Goal: Task Accomplishment & Management: Use online tool/utility

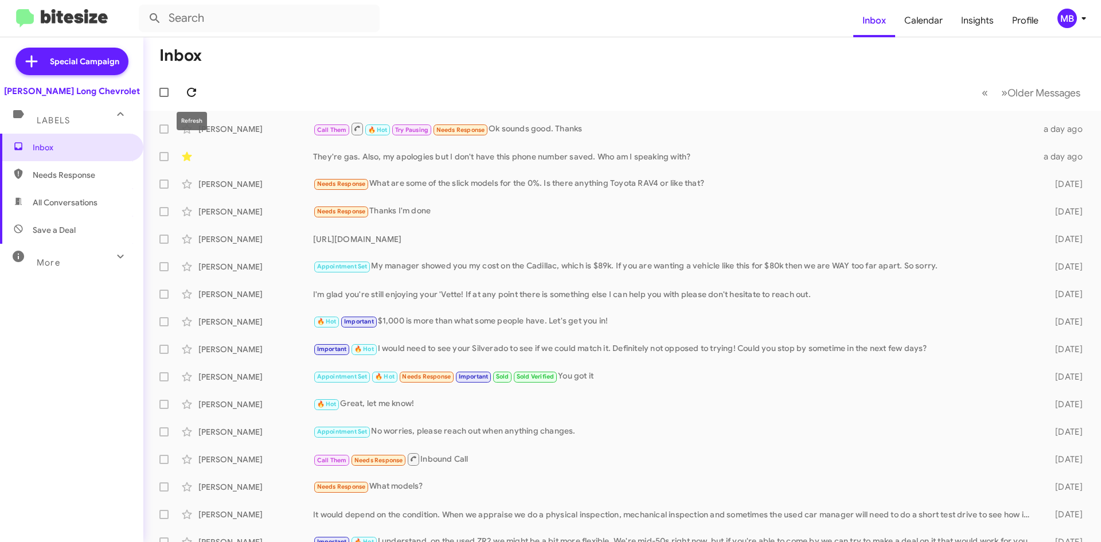
click at [185, 101] on button at bounding box center [191, 92] width 23 height 23
click at [187, 96] on icon at bounding box center [192, 92] width 14 height 14
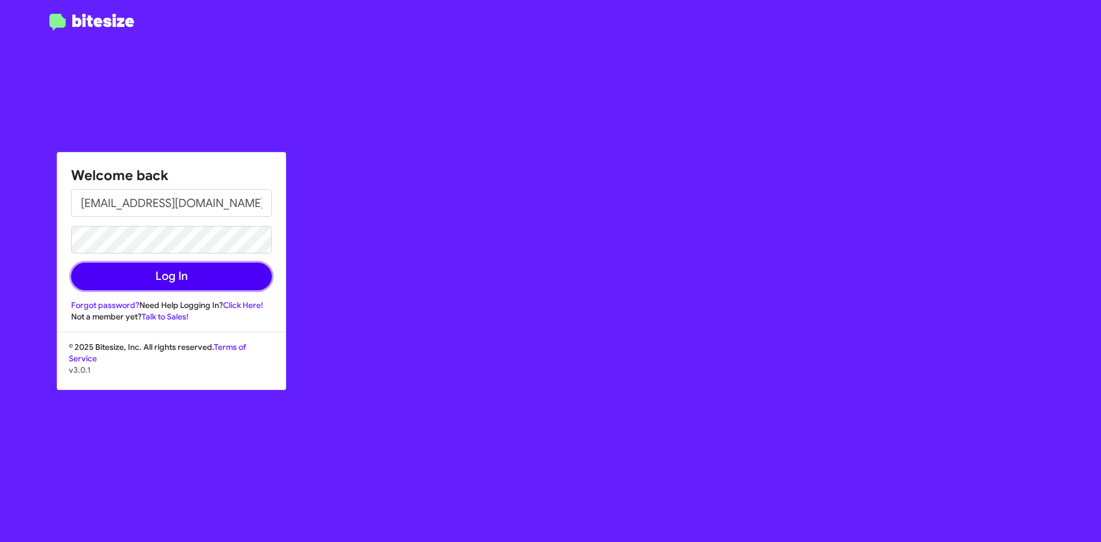
click at [190, 291] on div "Welcome back [EMAIL_ADDRESS][DOMAIN_NAME] Log In Forgot password? Need Help Log…" at bounding box center [171, 237] width 228 height 170
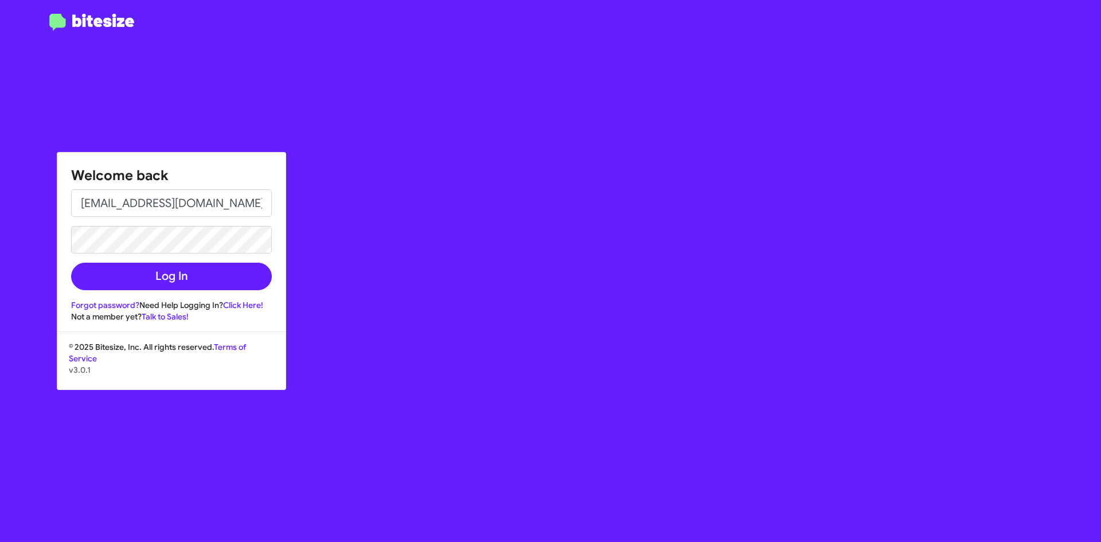
click at [190, 291] on div "Welcome back [EMAIL_ADDRESS][DOMAIN_NAME] Log In Forgot password? Need Help Log…" at bounding box center [171, 237] width 228 height 170
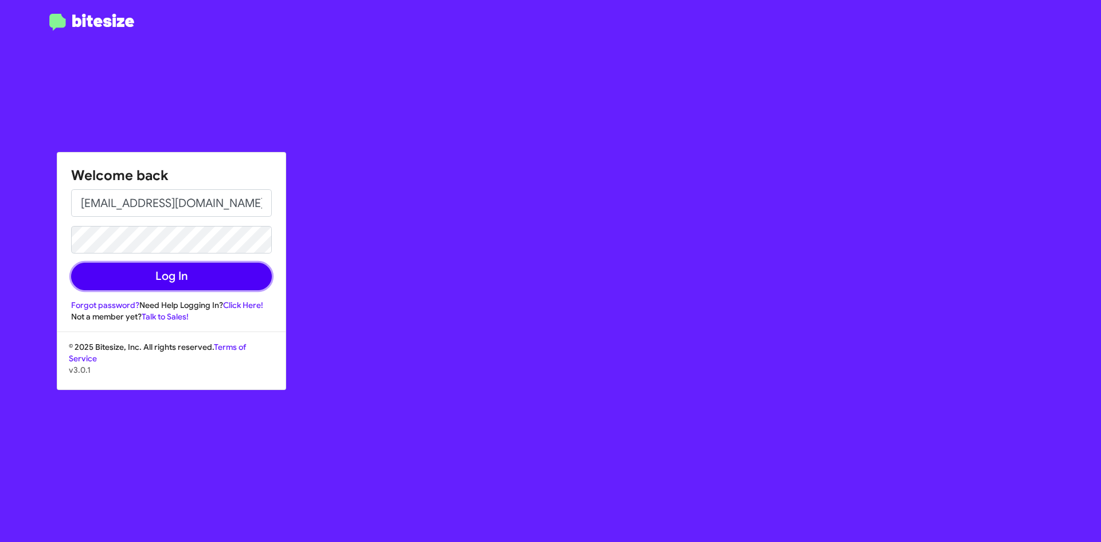
click at [190, 286] on button "Log In" at bounding box center [171, 277] width 201 height 28
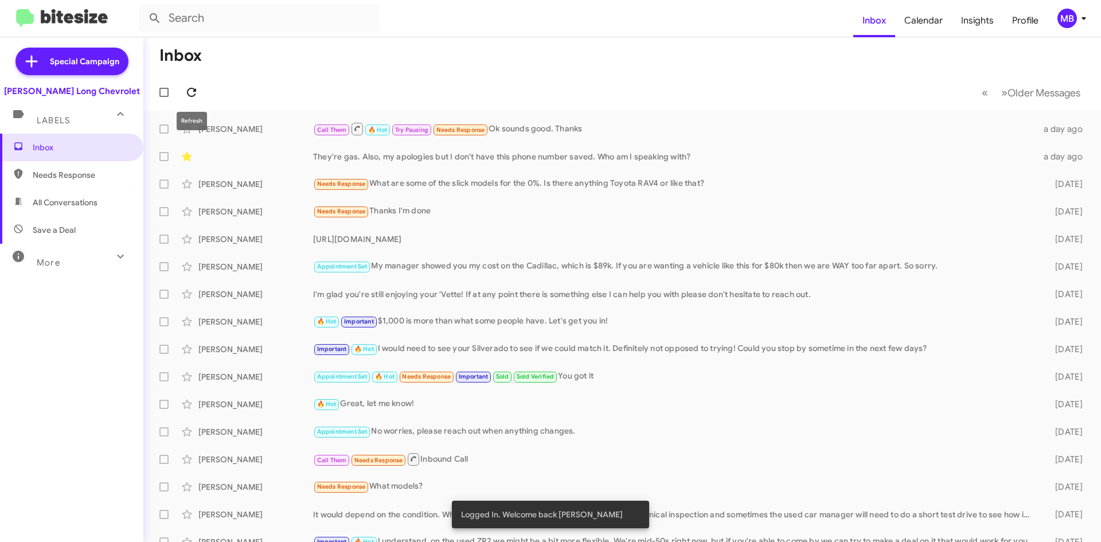
click at [195, 99] on button at bounding box center [191, 92] width 23 height 23
